Goal: Find specific page/section: Find specific page/section

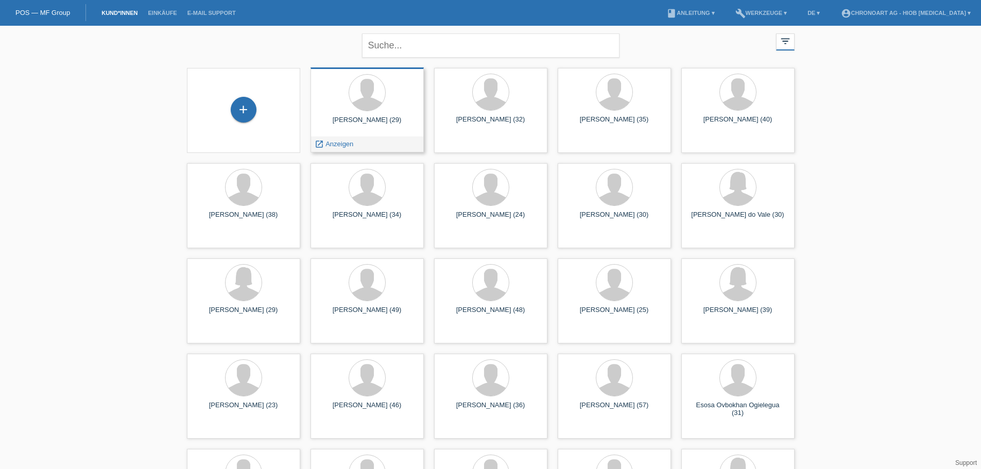
click at [386, 139] on div "[PERSON_NAME] (29) launch Anzeigen" at bounding box center [366, 109] width 113 height 85
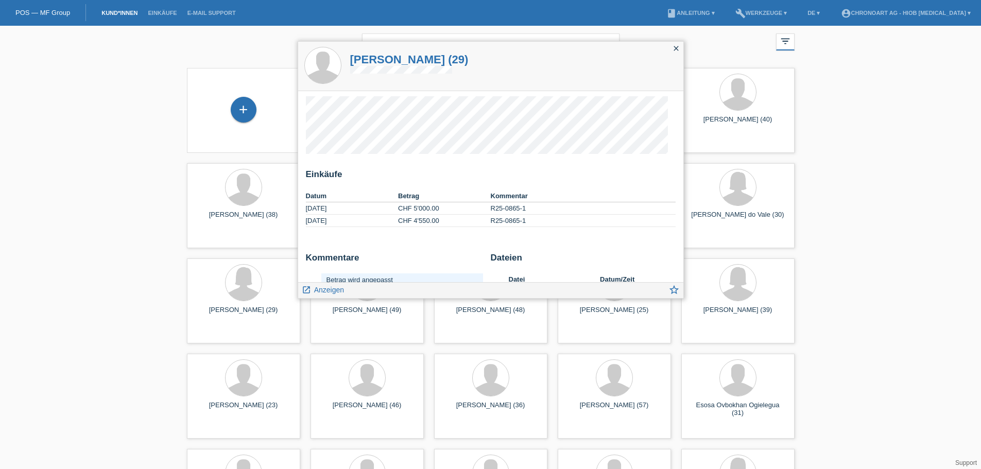
click at [675, 52] on icon "close" at bounding box center [676, 48] width 8 height 8
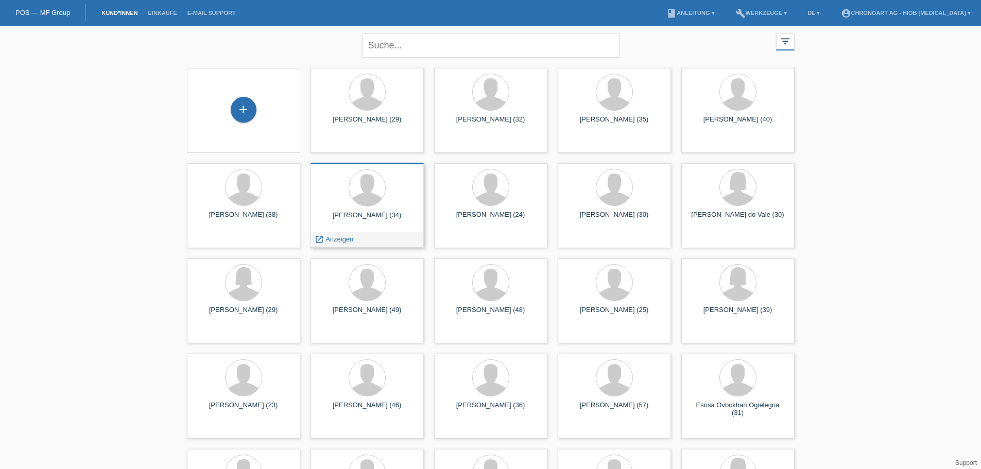
click at [364, 220] on div "[PERSON_NAME] (34)" at bounding box center [367, 219] width 97 height 16
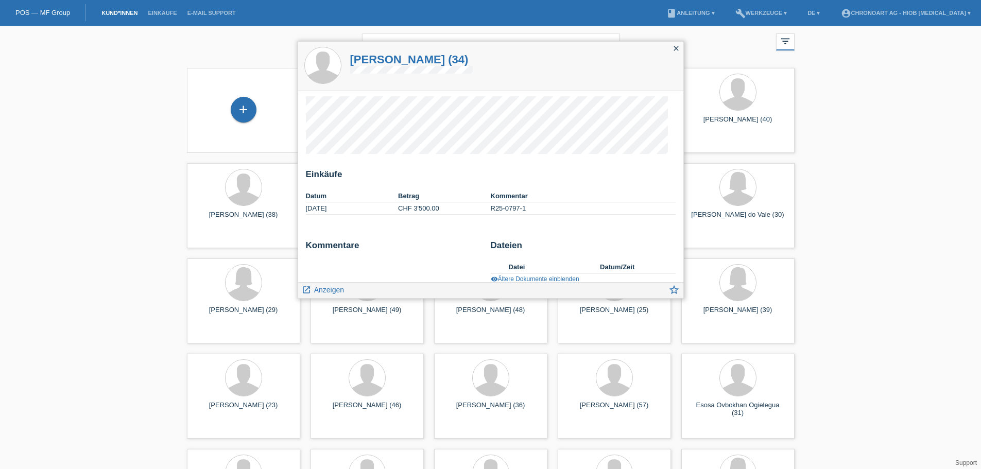
click at [676, 52] on icon "close" at bounding box center [676, 48] width 8 height 8
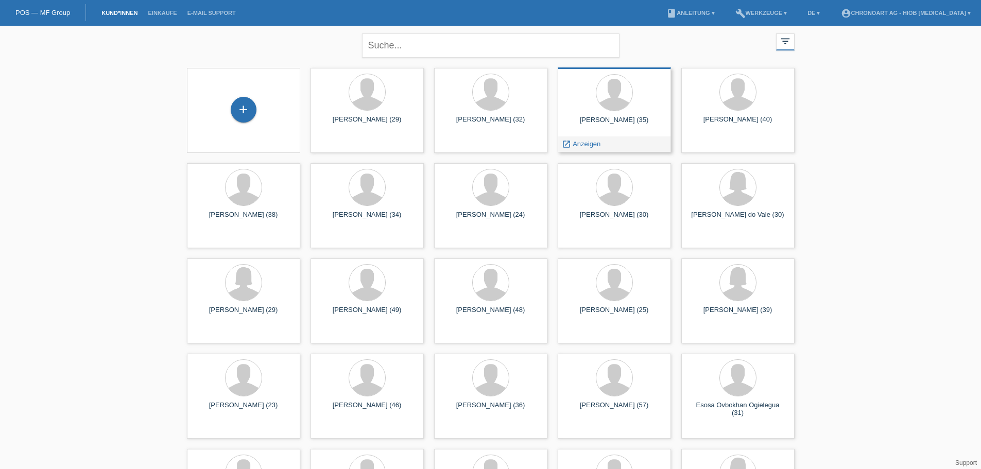
click at [609, 123] on div "[PERSON_NAME] (35)" at bounding box center [614, 124] width 97 height 16
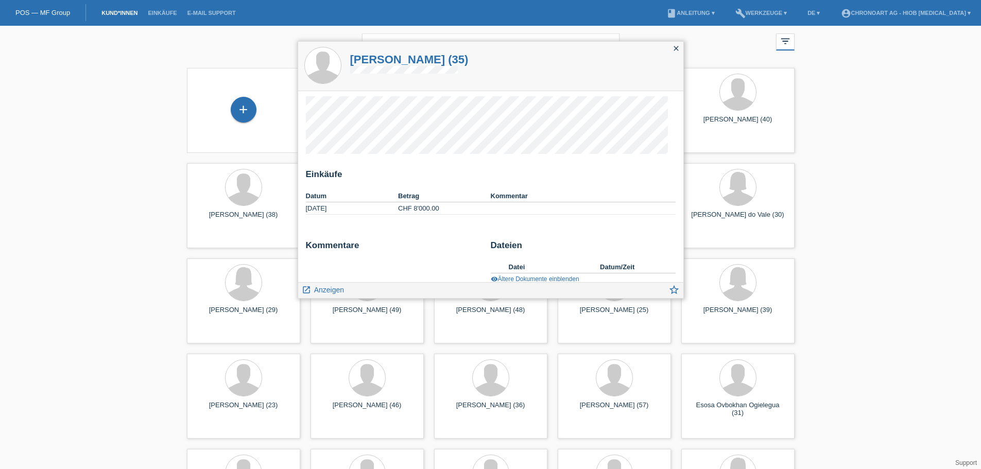
scroll to position [11, 0]
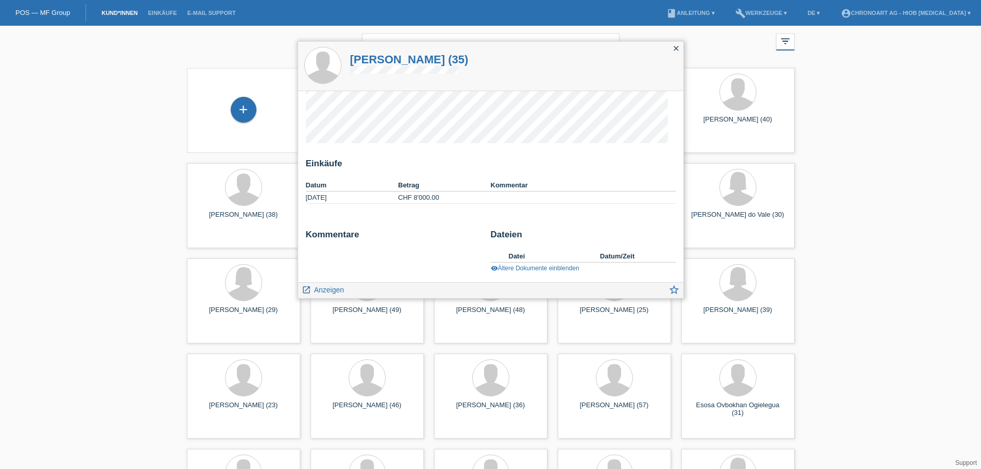
click at [561, 267] on link "visibility Ältere Dokumente einblenden" at bounding box center [535, 268] width 89 height 7
click at [538, 273] on link "costache2.jpg" at bounding box center [529, 272] width 41 height 8
click at [424, 231] on h2 "Kommentare" at bounding box center [394, 237] width 177 height 15
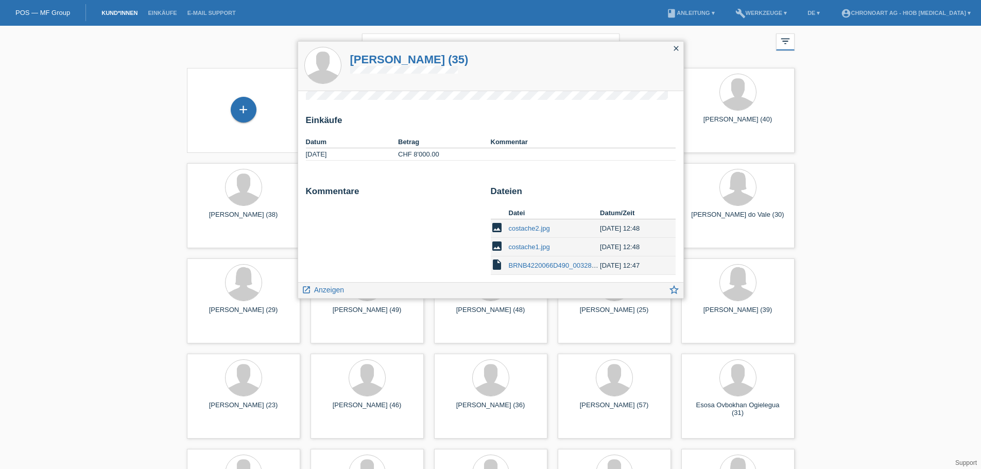
click at [551, 263] on link "BRNB4220066D490_003285.pdf" at bounding box center [558, 266] width 98 height 8
click at [395, 226] on div "Kommentare Dateien Datei Datum/Zeit image costache2.jpg [DATE] 12:48 delete ima…" at bounding box center [491, 231] width 370 height 91
click at [674, 50] on icon "close" at bounding box center [676, 48] width 8 height 8
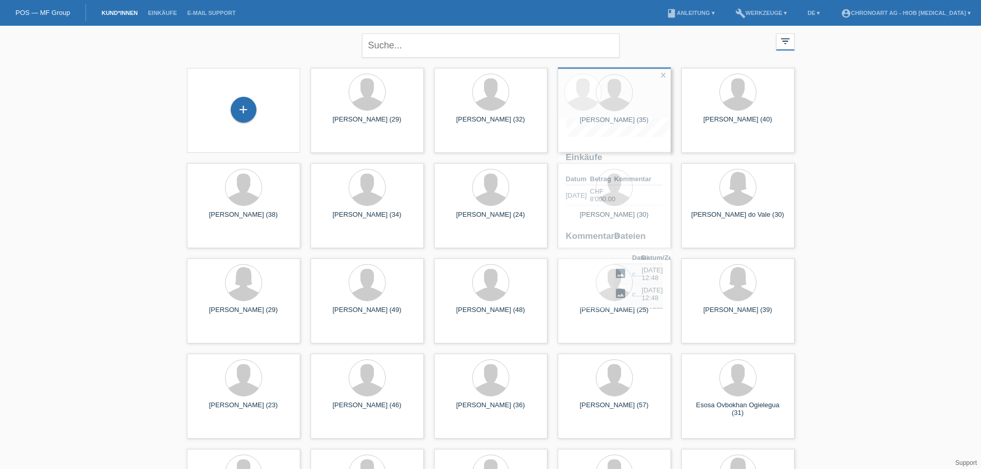
scroll to position [0, 0]
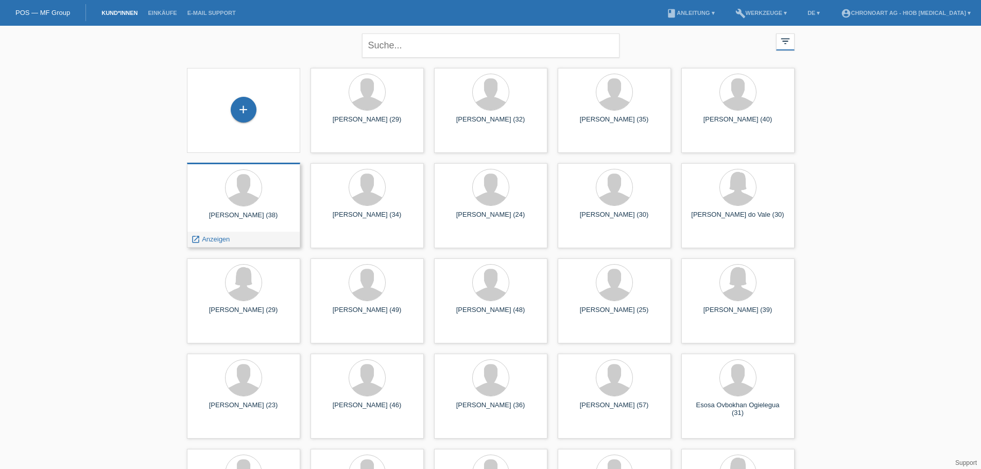
click at [279, 228] on div "[PERSON_NAME] (38) launch Anzeigen" at bounding box center [243, 205] width 113 height 85
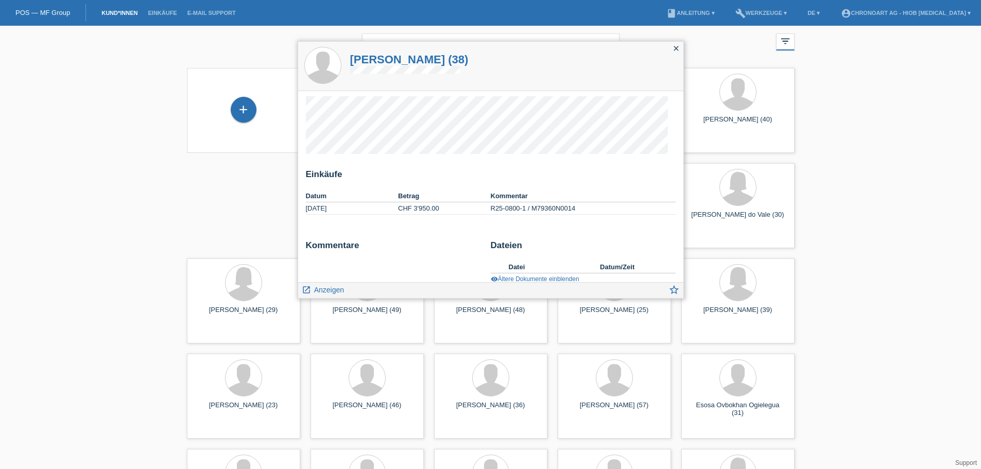
scroll to position [11, 0]
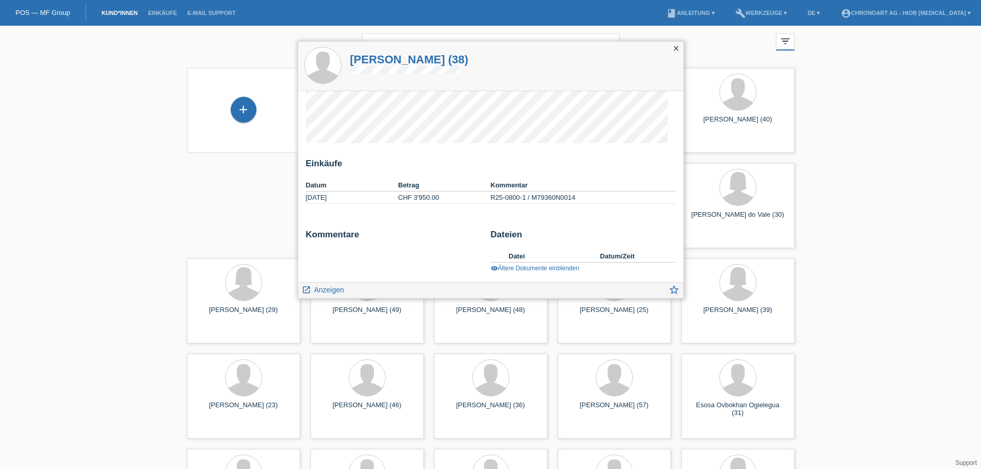
click at [673, 48] on icon "close" at bounding box center [676, 48] width 8 height 8
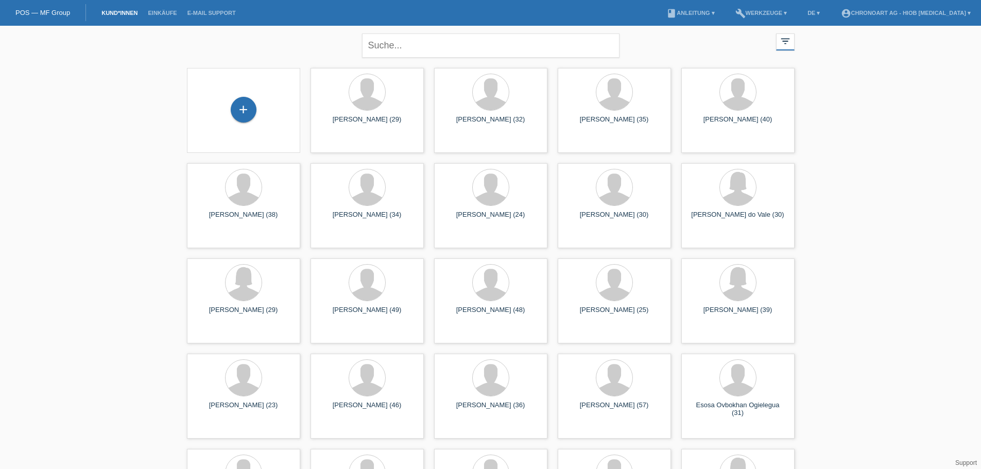
click at [891, 142] on div "close filter_list view_module Alle Kund*innen anzeigen star Markierte [PERSON_N…" at bounding box center [490, 473] width 981 height 894
